Goal: Task Accomplishment & Management: Manage account settings

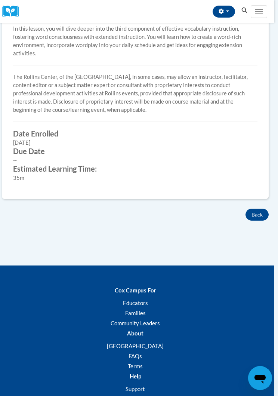
click at [258, 213] on button "Back" at bounding box center [257, 215] width 23 height 12
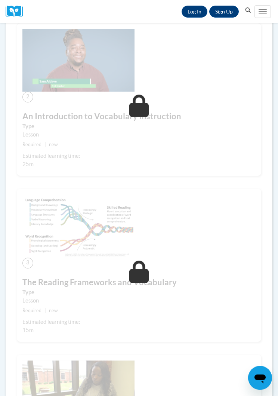
scroll to position [292, 0]
click at [193, 9] on link "Log In" at bounding box center [195, 12] width 26 height 12
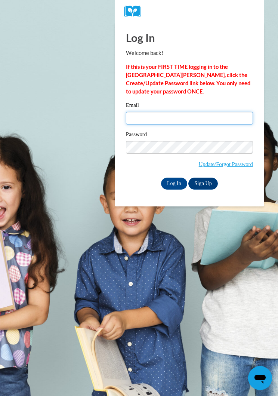
click at [148, 118] on input "Email" at bounding box center [189, 118] width 127 height 13
type input "[EMAIL_ADDRESS][DOMAIN_NAME]"
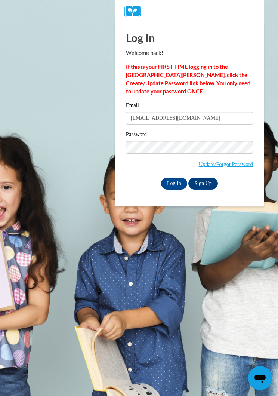
click at [172, 178] on input "Log In" at bounding box center [174, 184] width 26 height 12
